Goal: Task Accomplishment & Management: Manage account settings

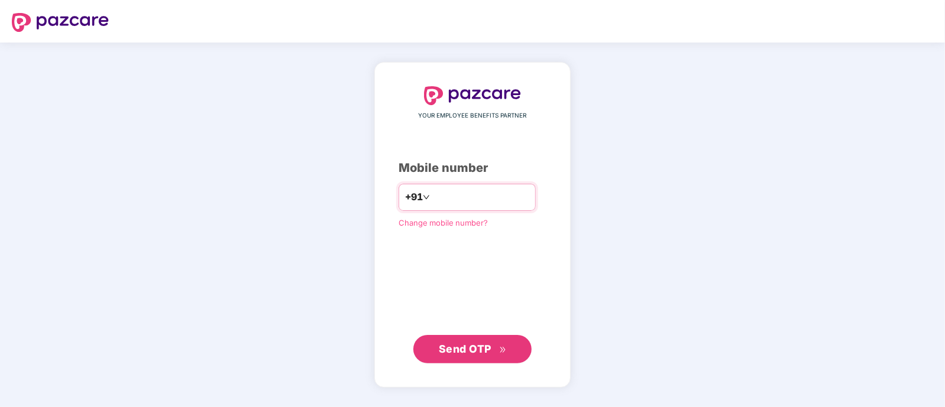
type input "**********"
click at [451, 355] on span "Send OTP" at bounding box center [465, 348] width 53 height 12
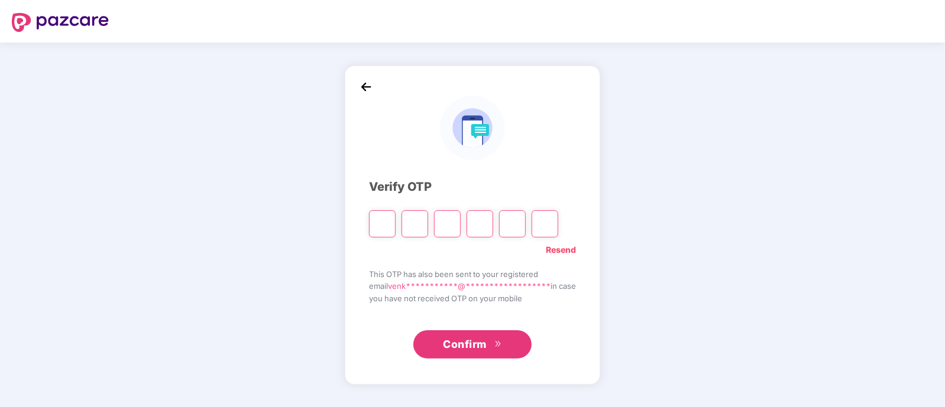
type input "*"
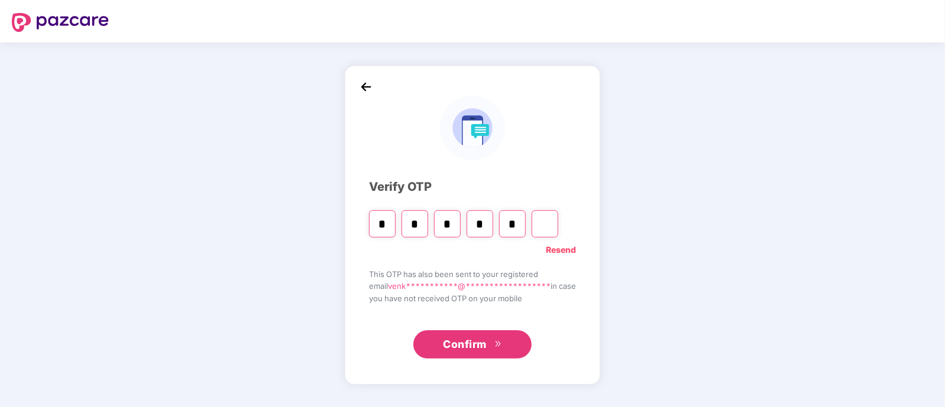
type input "*"
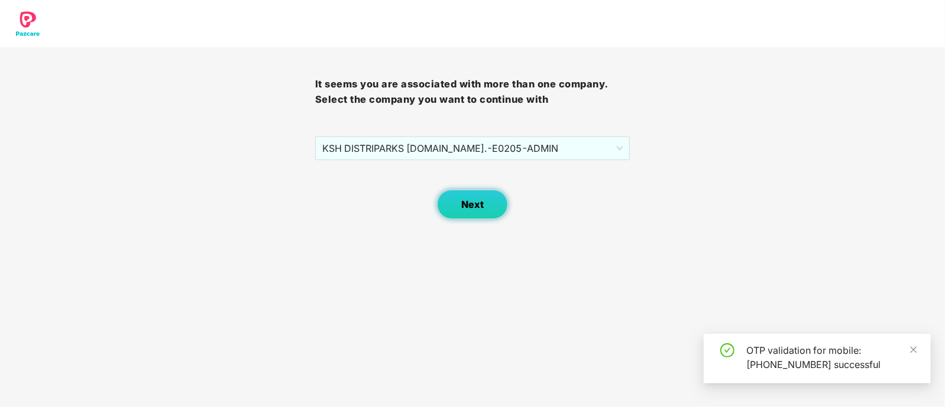
click at [478, 209] on span "Next" at bounding box center [472, 204] width 22 height 11
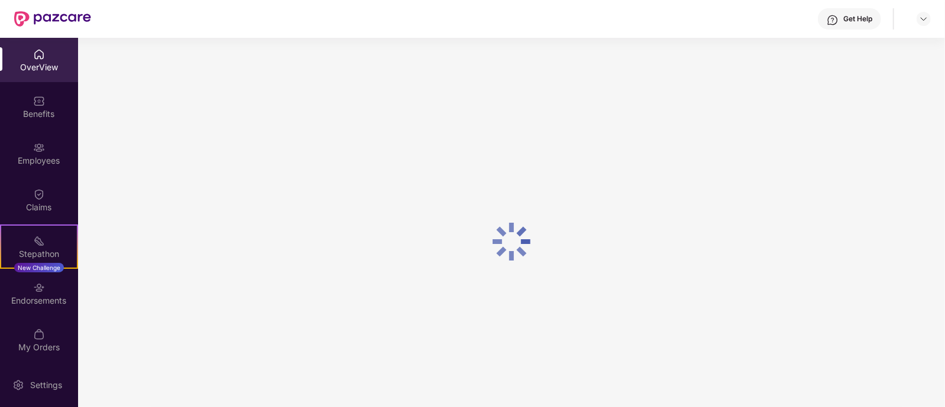
drag, startPoint x: 920, startPoint y: 22, endPoint x: 660, endPoint y: 11, distance: 260.4
click at [660, 11] on div "Get Help" at bounding box center [511, 19] width 840 height 38
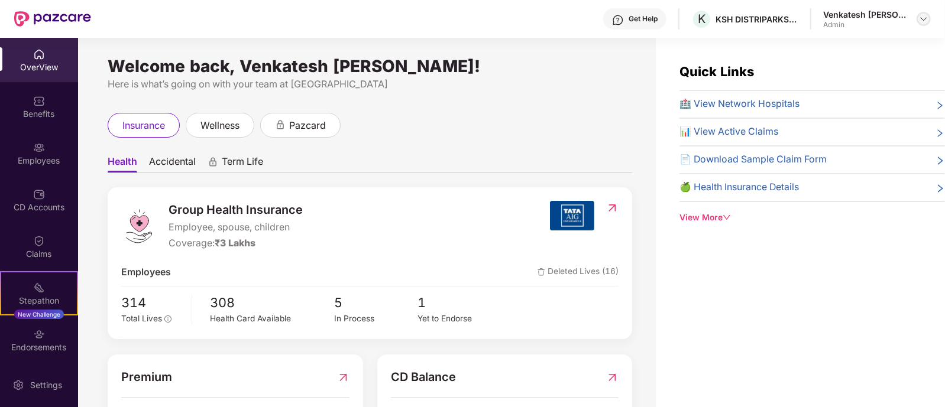
click at [926, 22] on img at bounding box center [923, 18] width 9 height 9
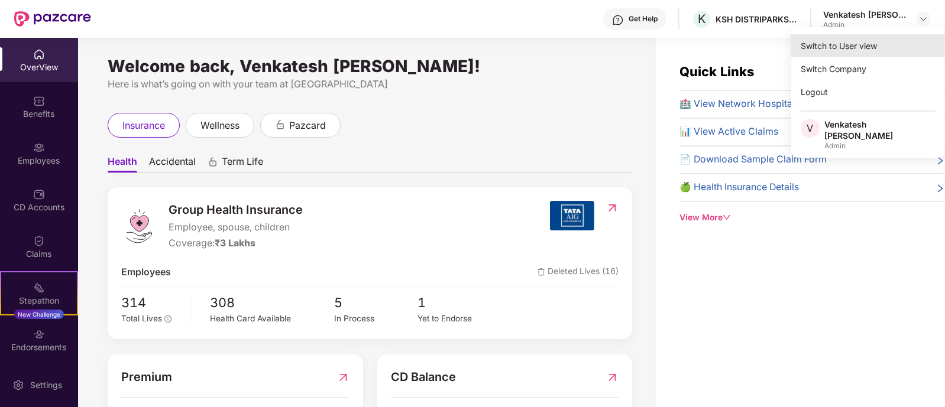
click at [868, 47] on div "Switch to User view" at bounding box center [868, 45] width 154 height 23
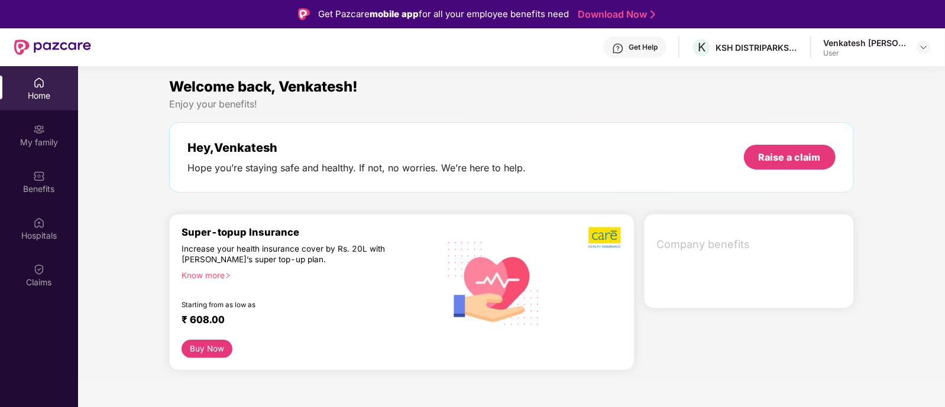
click at [642, 164] on div "Hey, [PERSON_NAME] Hope you’re staying safe and healthy. If not, no worries. We…" at bounding box center [511, 158] width 648 height 34
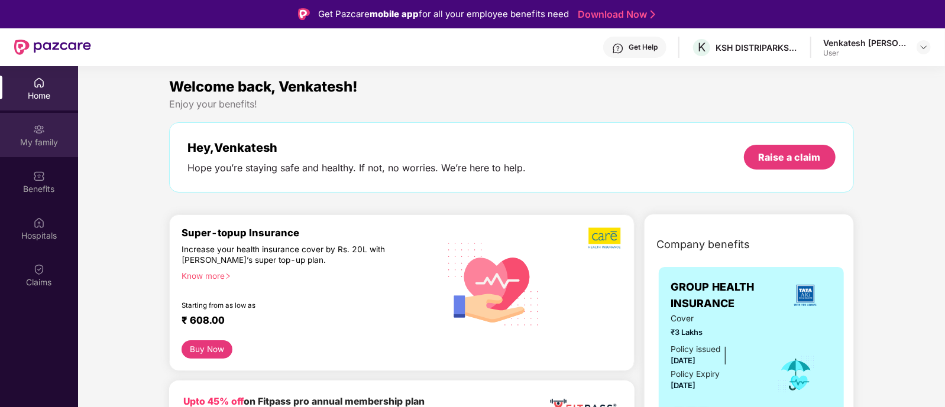
click at [27, 128] on div "My family" at bounding box center [39, 135] width 78 height 44
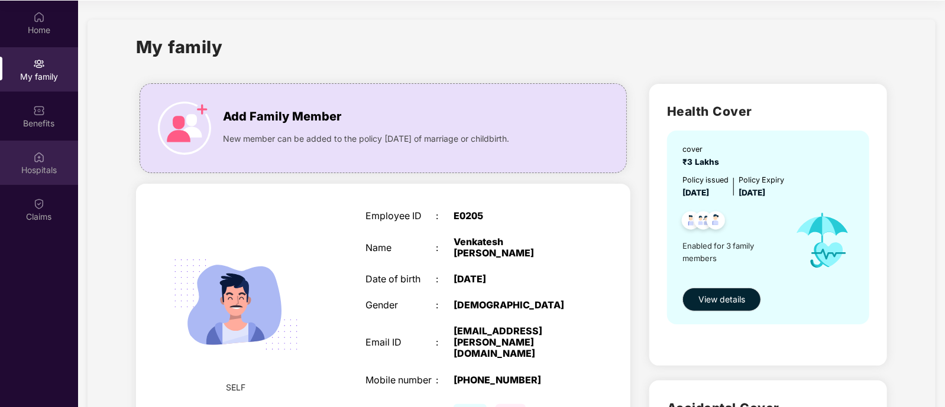
drag, startPoint x: 946, startPoint y: 137, endPoint x: 43, endPoint y: 159, distance: 903.3
click at [43, 159] on img at bounding box center [39, 157] width 12 height 12
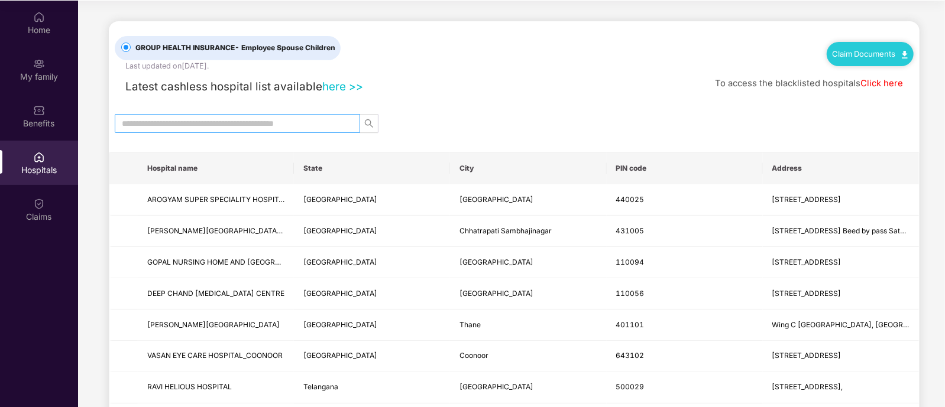
click at [237, 126] on input "text" at bounding box center [233, 123] width 222 height 13
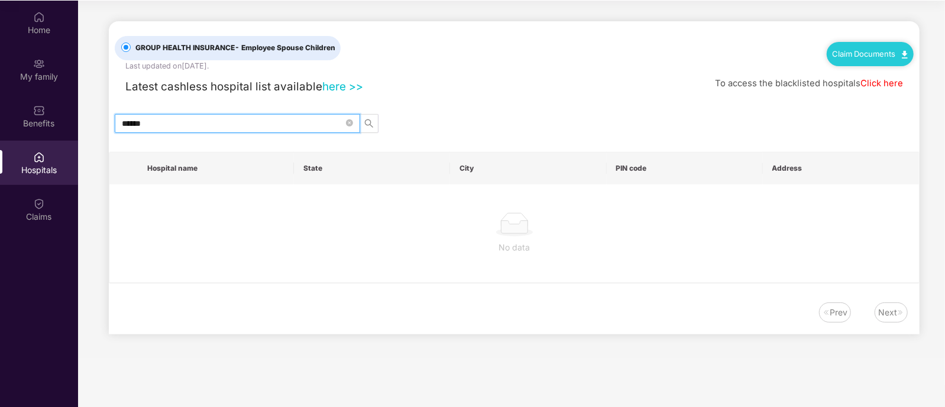
type input "******"
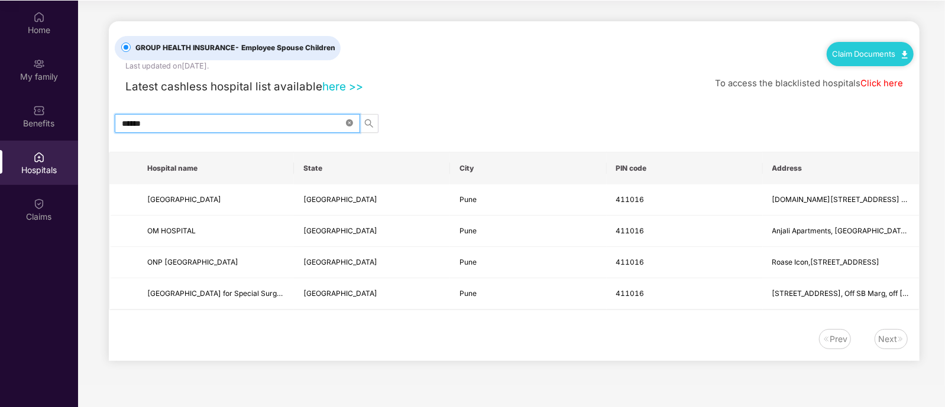
click at [347, 125] on icon "close-circle" at bounding box center [349, 122] width 7 height 7
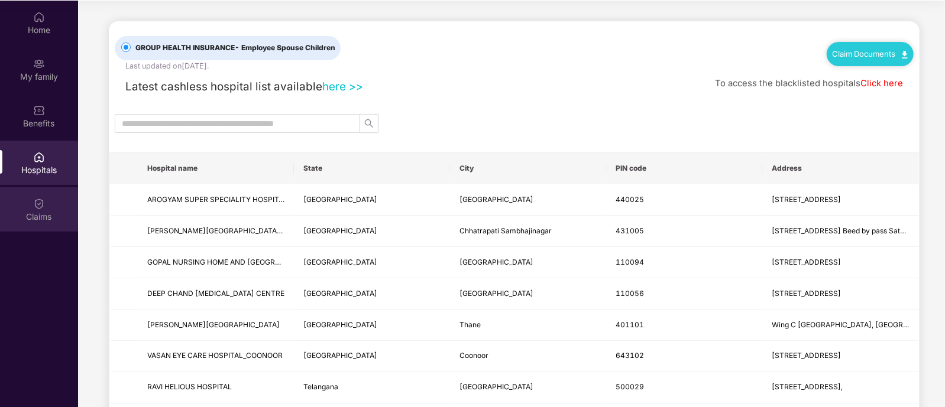
click at [37, 207] on img at bounding box center [39, 204] width 12 height 12
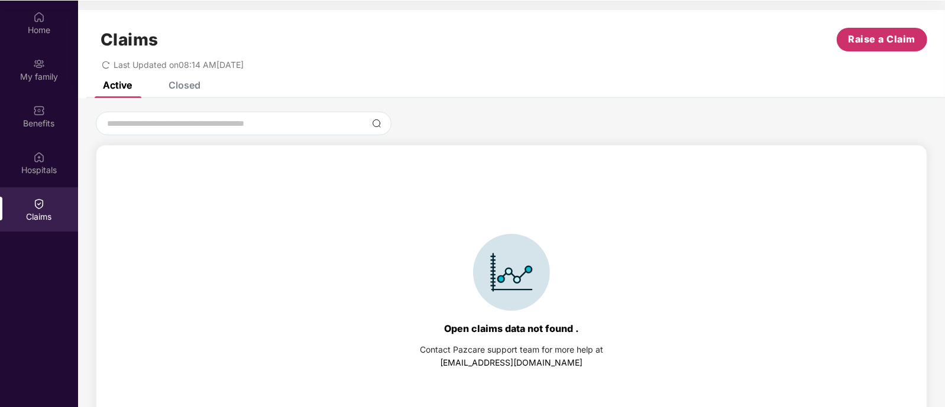
click at [871, 46] on span "Raise a Claim" at bounding box center [882, 39] width 67 height 15
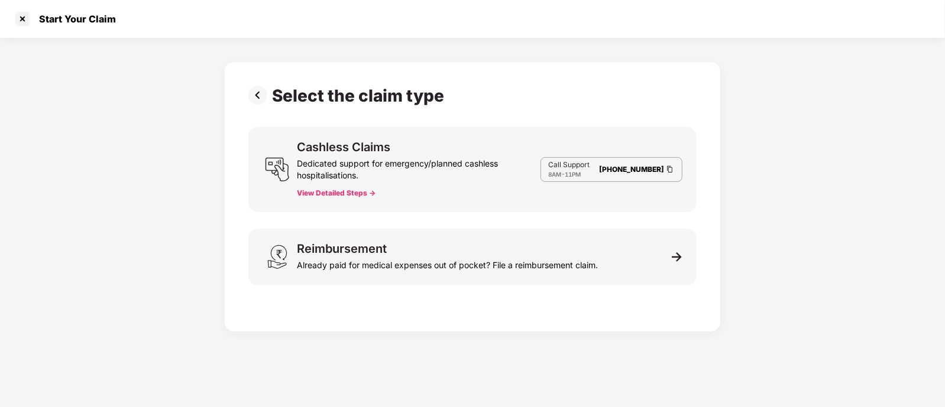
scroll to position [28, 0]
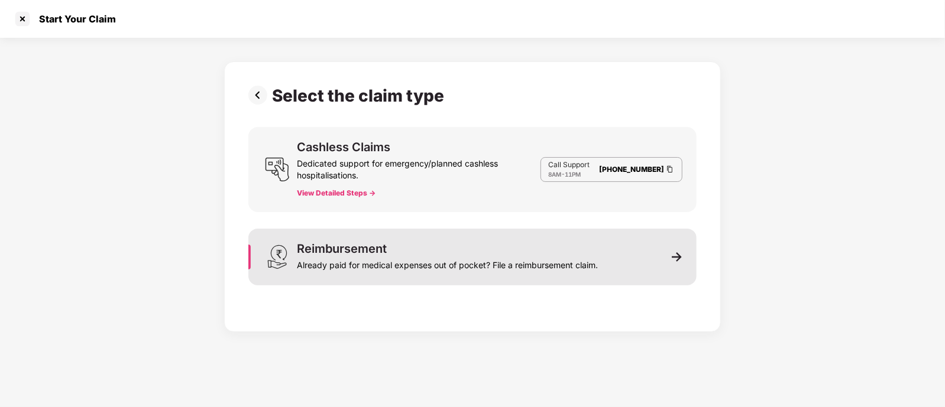
click at [604, 276] on div "Reimbursement Already paid for medical expenses out of pocket? File a reimburse…" at bounding box center [472, 257] width 448 height 57
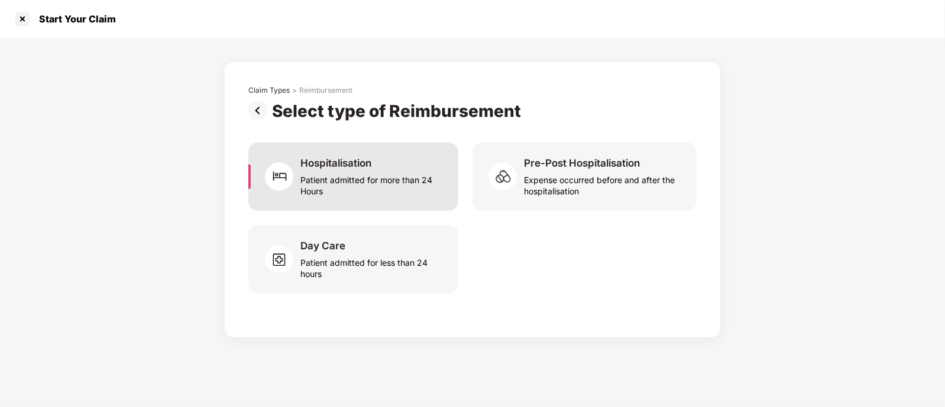
click at [350, 191] on div "Patient admitted for more than 24 Hours" at bounding box center [372, 183] width 144 height 27
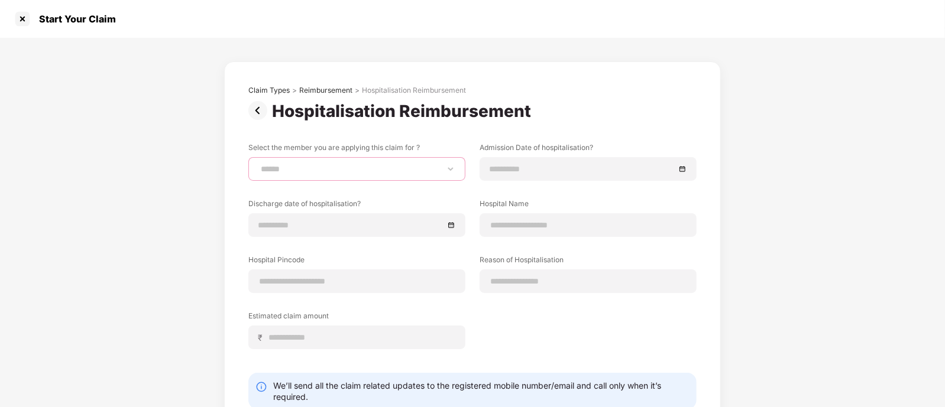
click at [338, 173] on select "**********" at bounding box center [356, 168] width 197 height 9
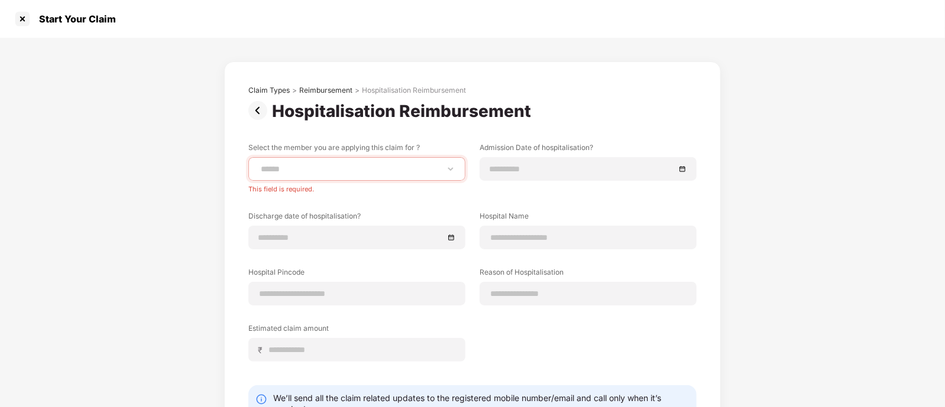
click at [876, 114] on div "**********" at bounding box center [472, 266] width 945 height 457
click at [23, 16] on div at bounding box center [22, 18] width 19 height 19
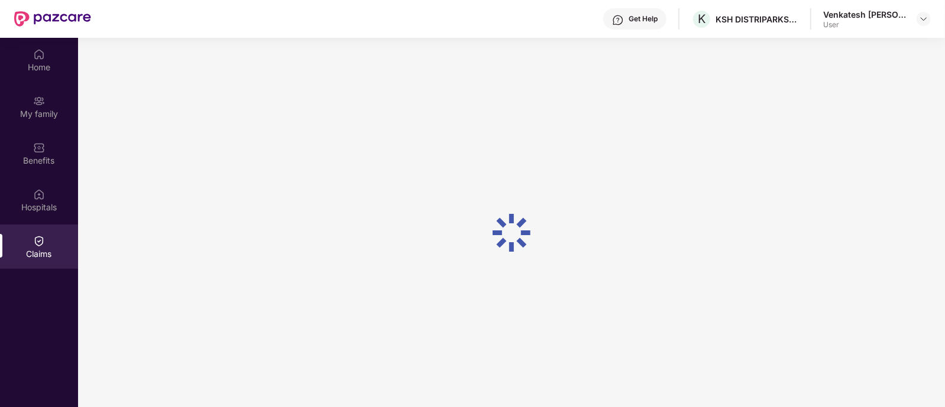
scroll to position [66, 0]
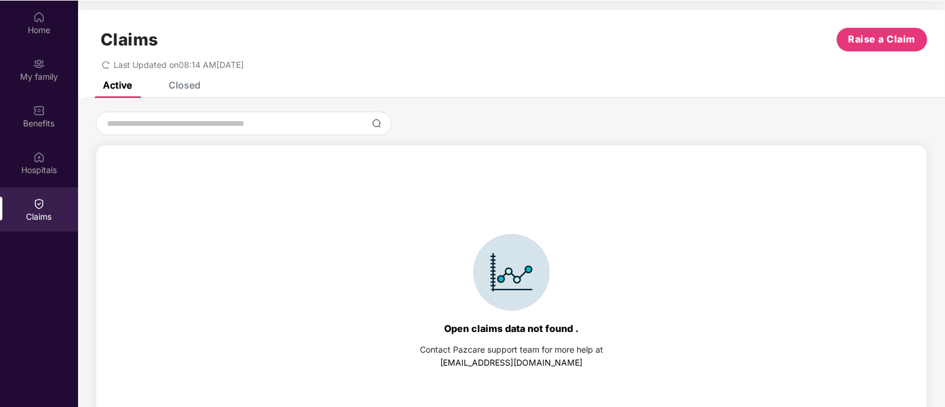
click at [187, 81] on div "Closed" at bounding box center [185, 85] width 32 height 12
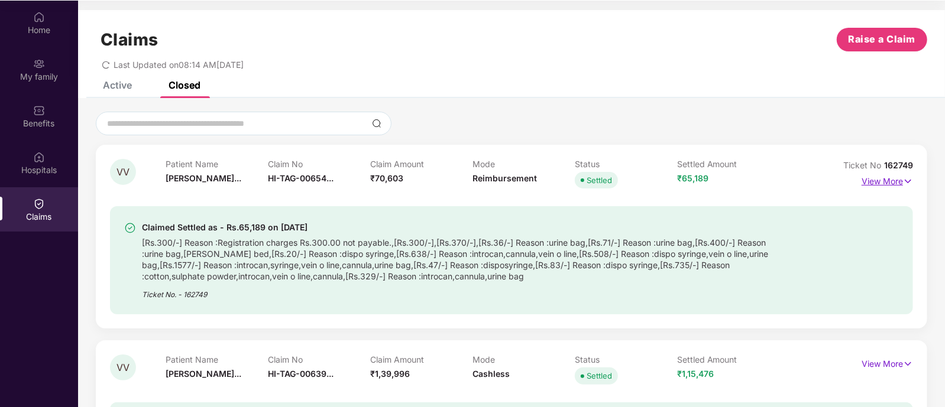
click at [881, 182] on p "View More" at bounding box center [887, 180] width 51 height 16
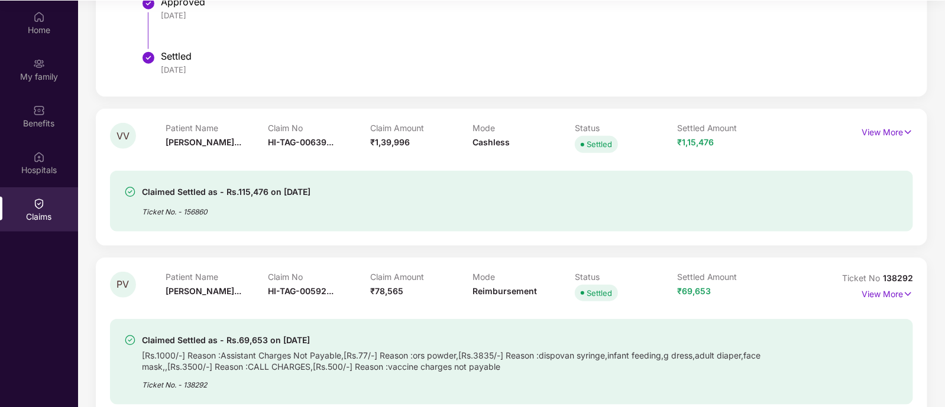
scroll to position [0, 0]
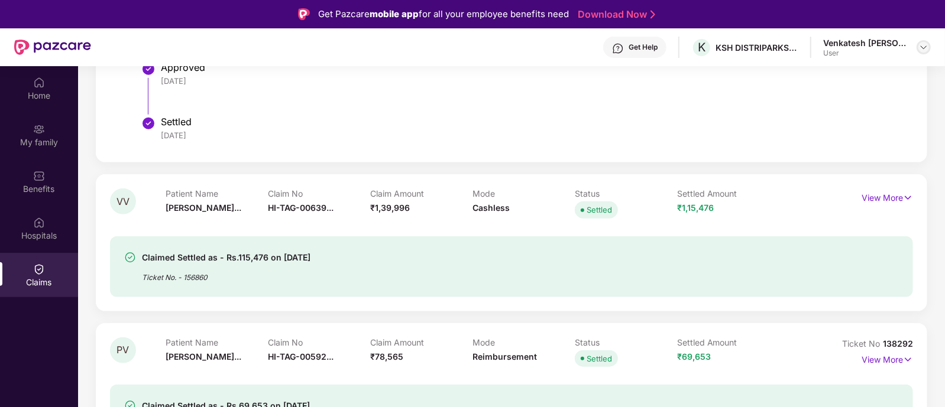
click at [920, 44] on img at bounding box center [923, 47] width 9 height 9
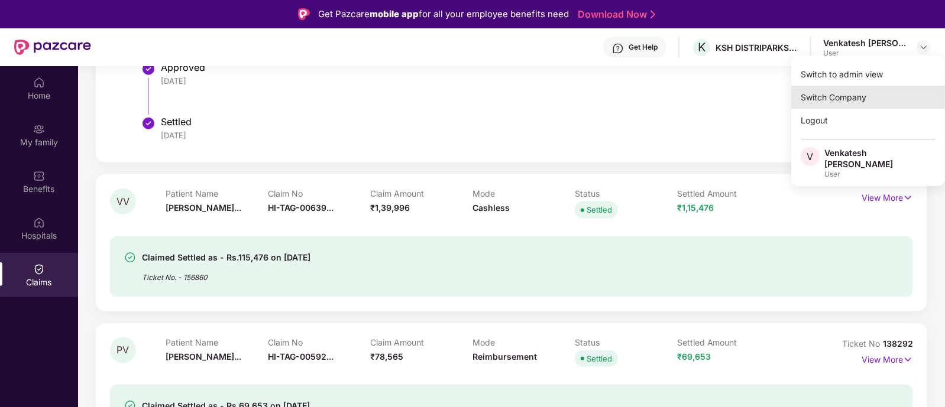
click at [865, 91] on div "Switch Company" at bounding box center [868, 97] width 154 height 23
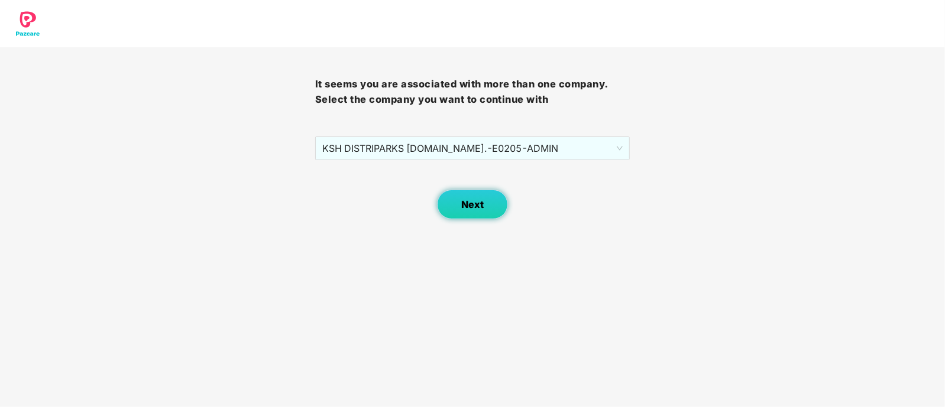
click at [468, 198] on button "Next" at bounding box center [472, 205] width 71 height 30
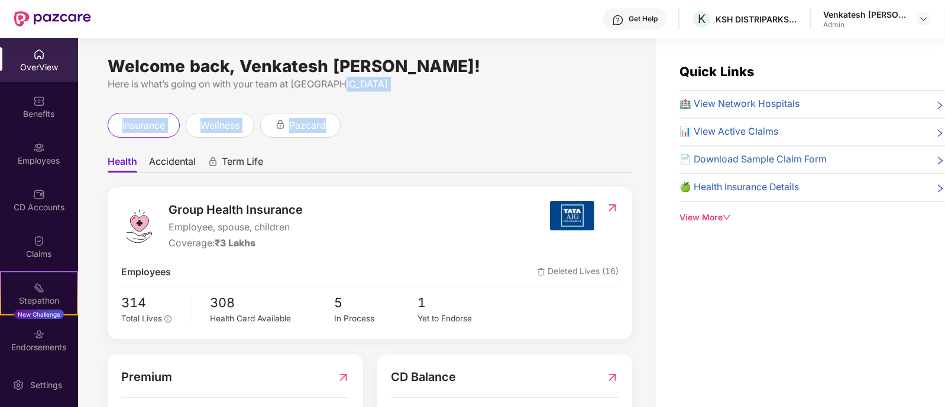
drag, startPoint x: 636, startPoint y: 86, endPoint x: 642, endPoint y: 117, distance: 31.9
click at [642, 117] on div "Welcome back, Venkatesh [PERSON_NAME]! Here is what’s going on with your team a…" at bounding box center [367, 230] width 578 height 384
click at [812, 274] on div "Quick Links 🏥 View Network Hospitals 📊 View Active Claims 📄 Download Sample Cla…" at bounding box center [800, 241] width 289 height 407
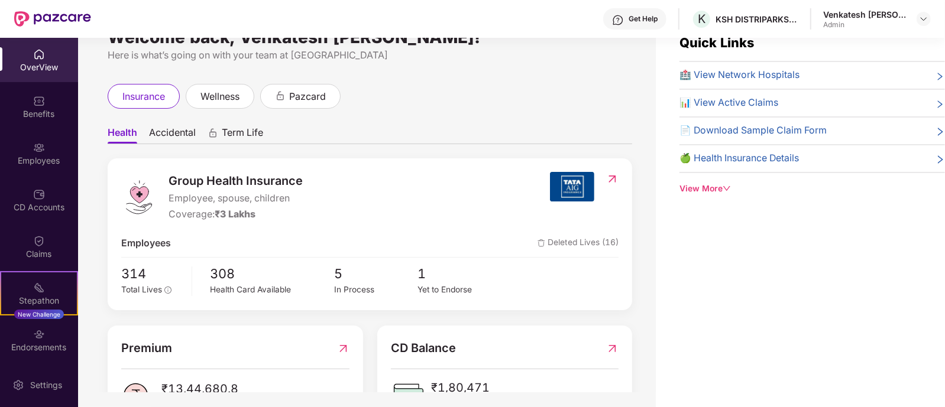
scroll to position [38, 0]
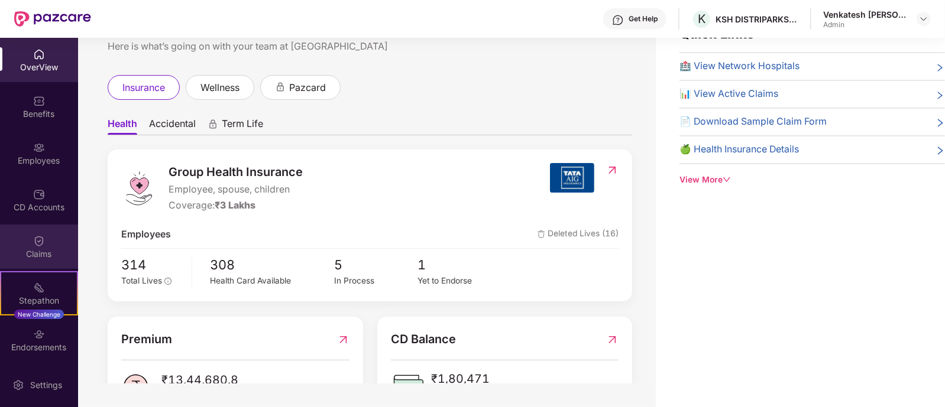
click at [38, 242] on img at bounding box center [39, 241] width 12 height 12
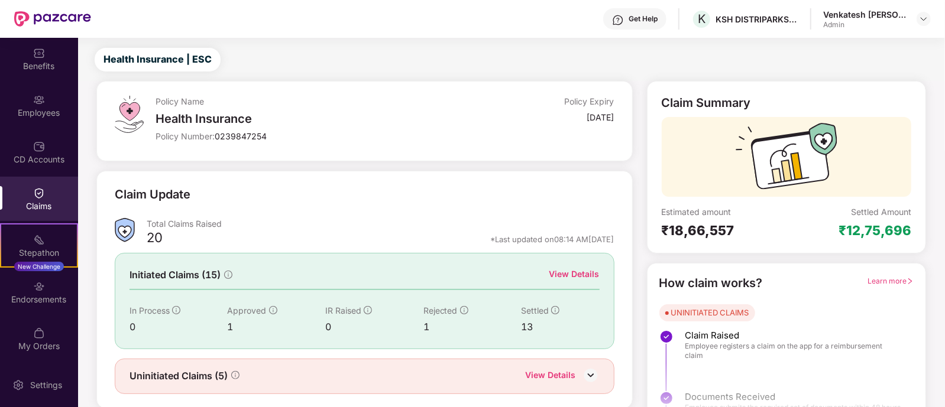
scroll to position [29, 0]
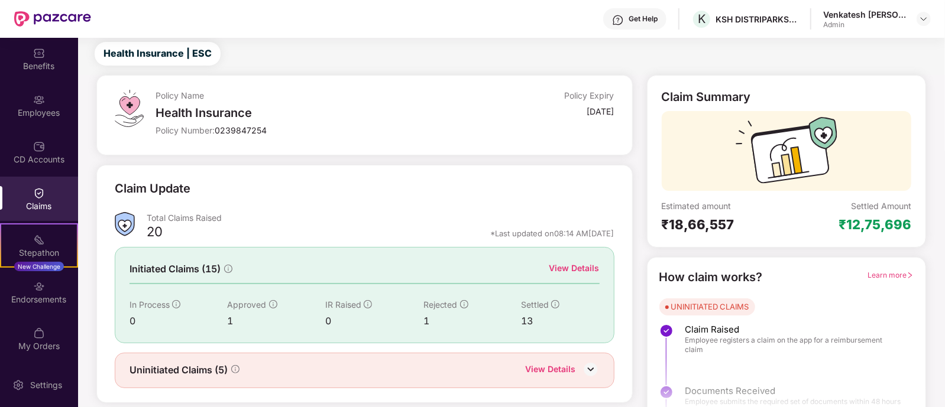
click at [573, 267] on div "View Details" at bounding box center [574, 268] width 50 height 13
